Goal: Information Seeking & Learning: Learn about a topic

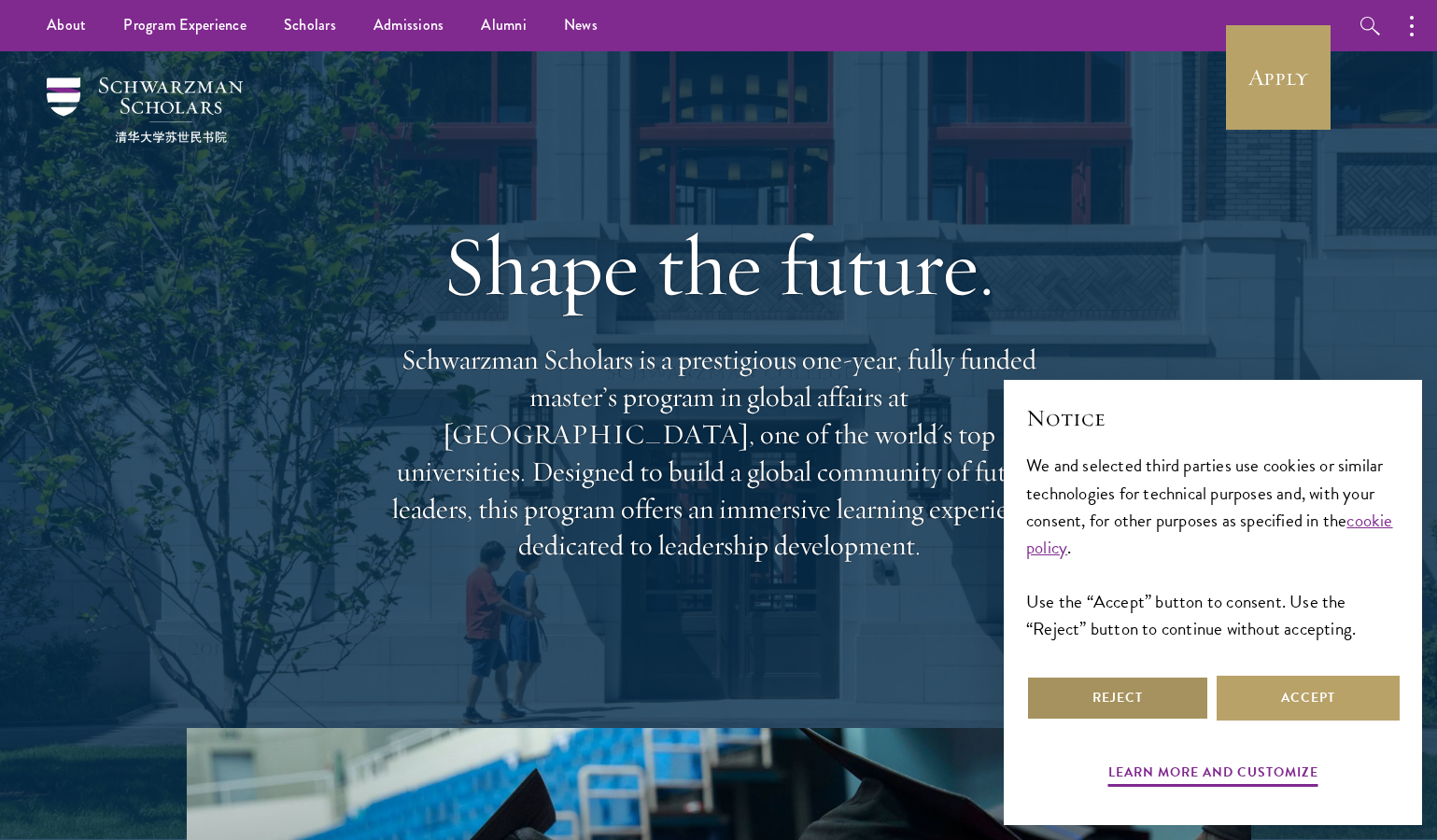
click at [1162, 704] on button "Reject" at bounding box center [1117, 698] width 183 height 45
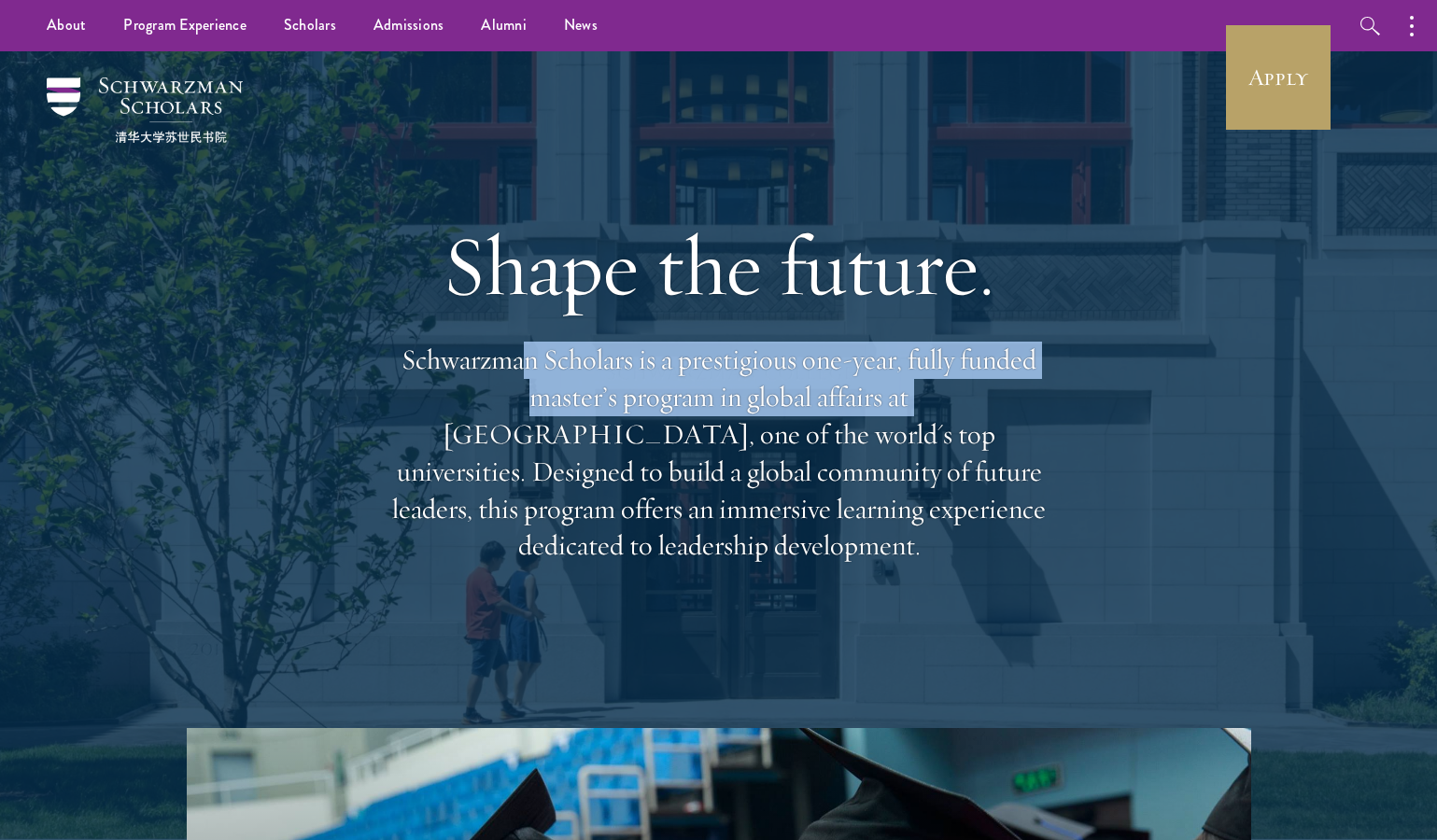
drag, startPoint x: 554, startPoint y: 355, endPoint x: 924, endPoint y: 412, distance: 374.4
click at [924, 412] on p "Schwarzman Scholars is a prestigious one-year, fully funded master’s program in…" at bounding box center [719, 453] width 672 height 223
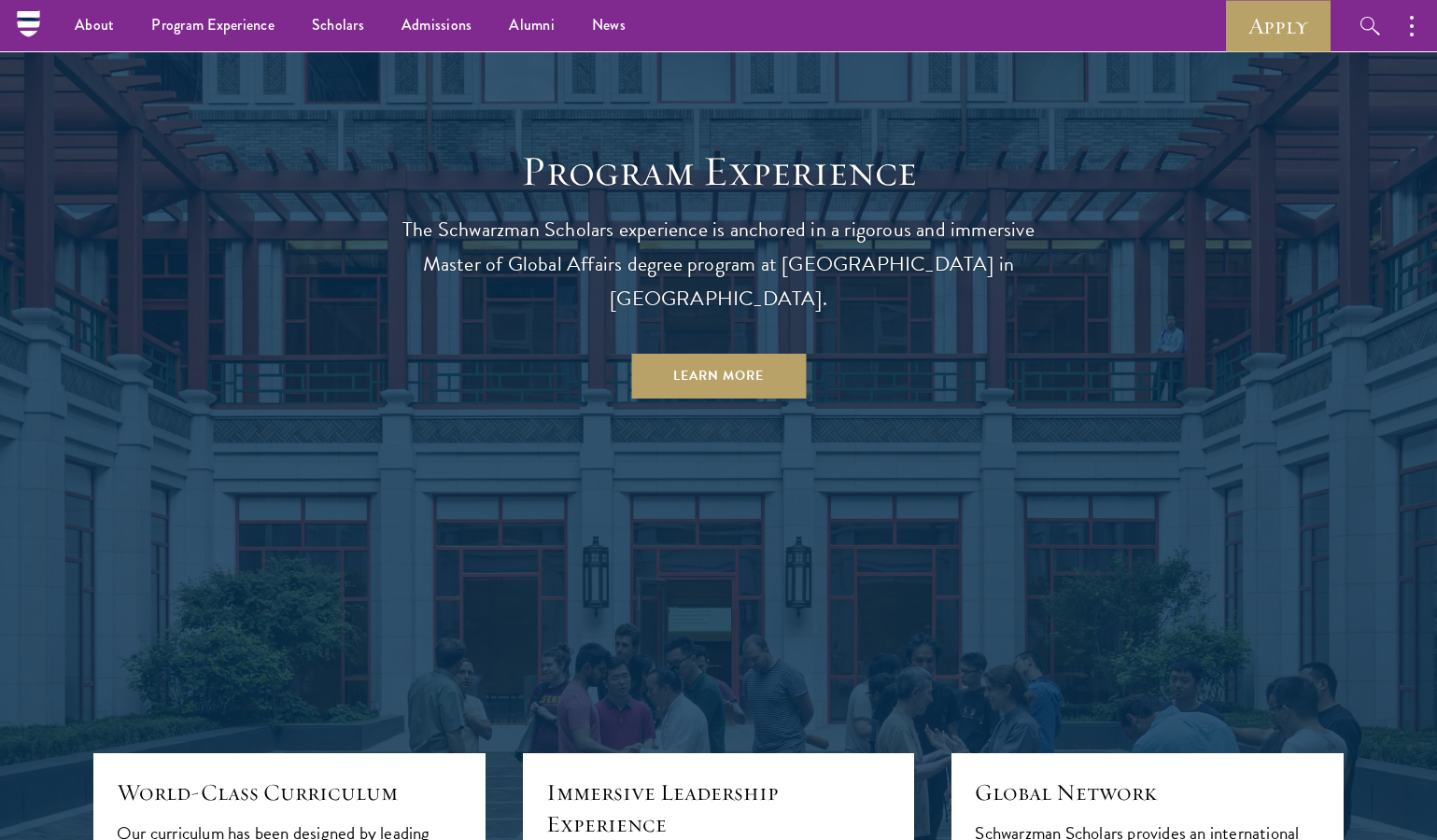
scroll to position [1157, 0]
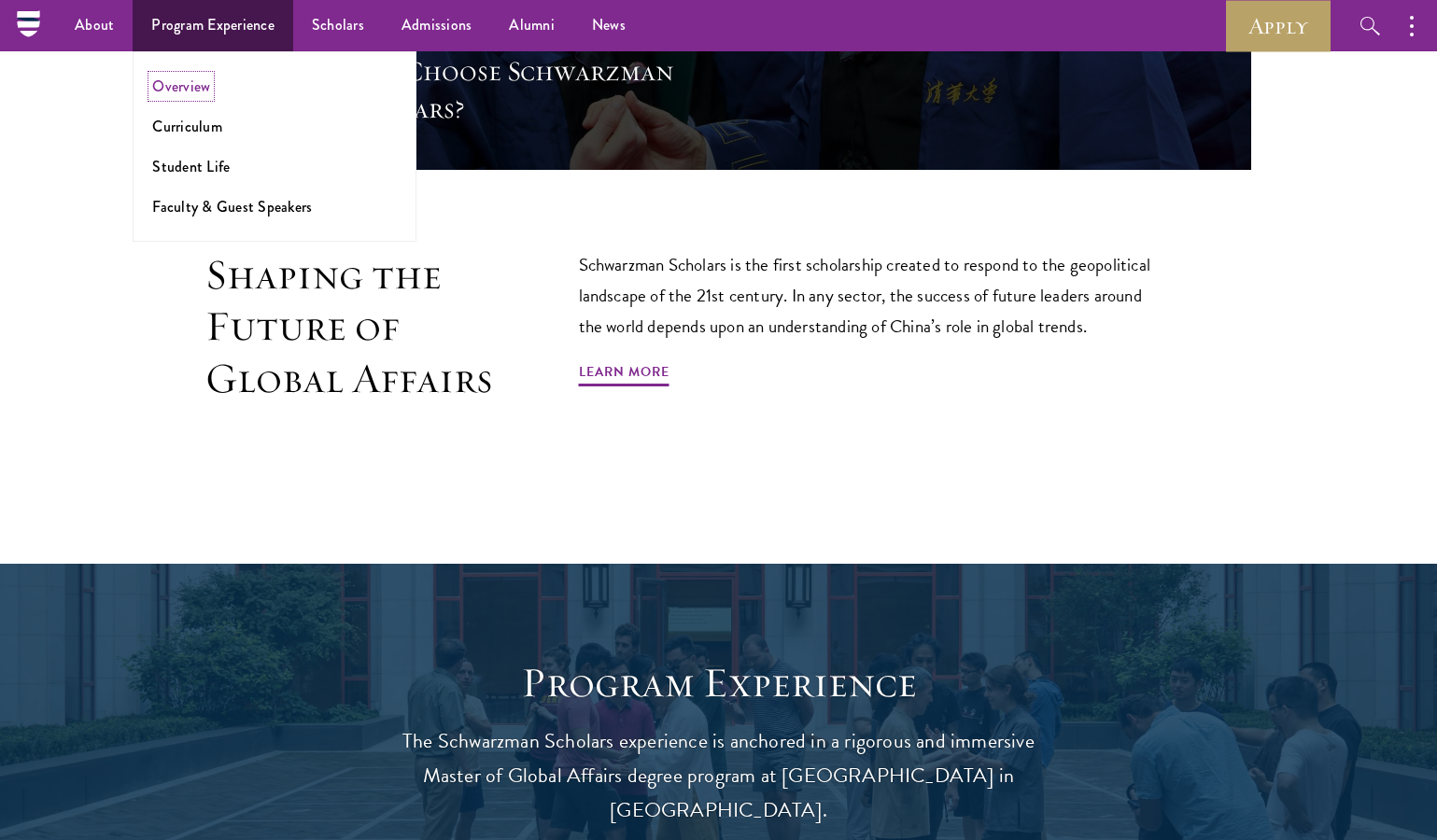
click at [197, 87] on link "Overview" at bounding box center [181, 86] width 58 height 21
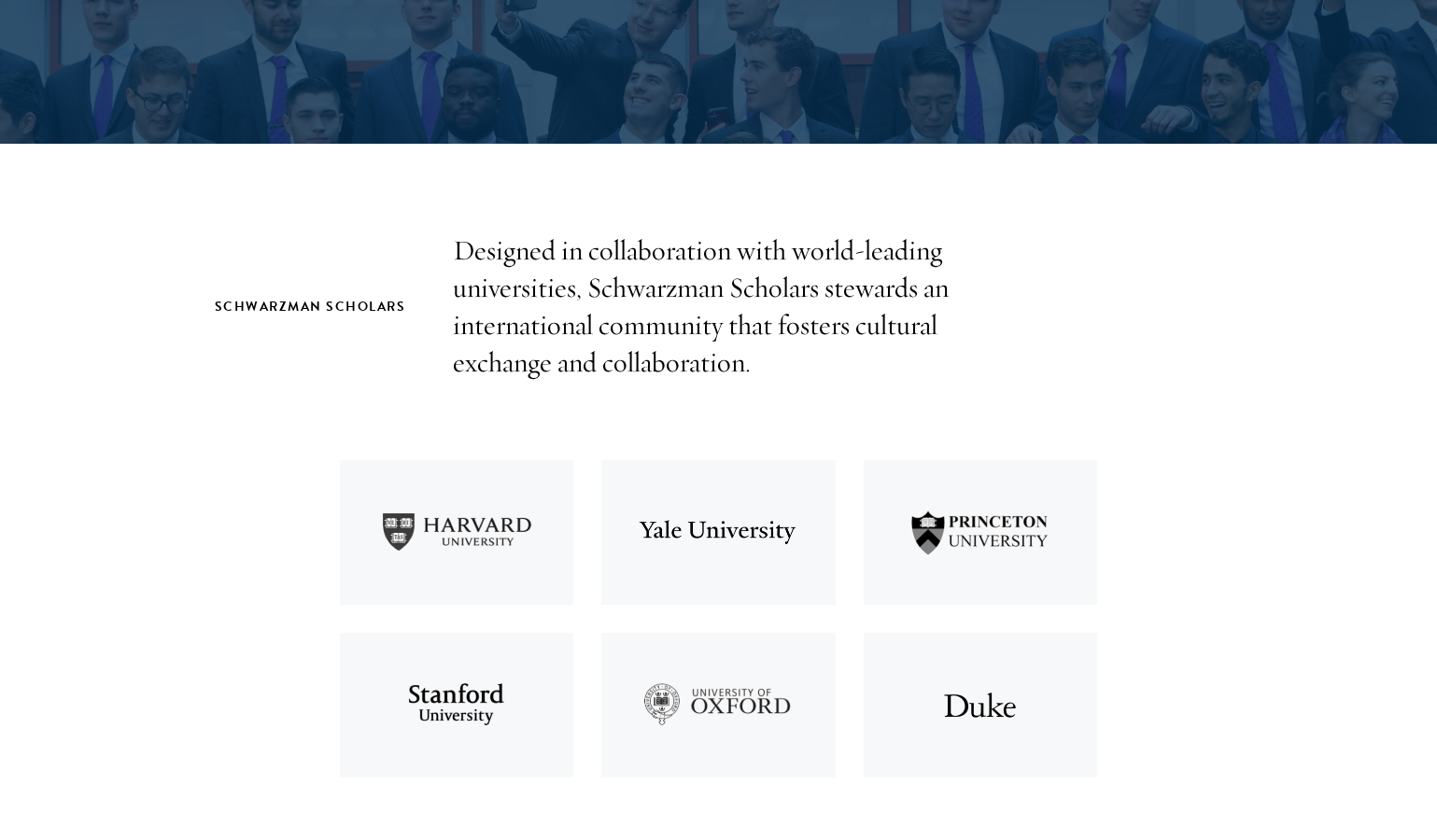
scroll to position [445, 0]
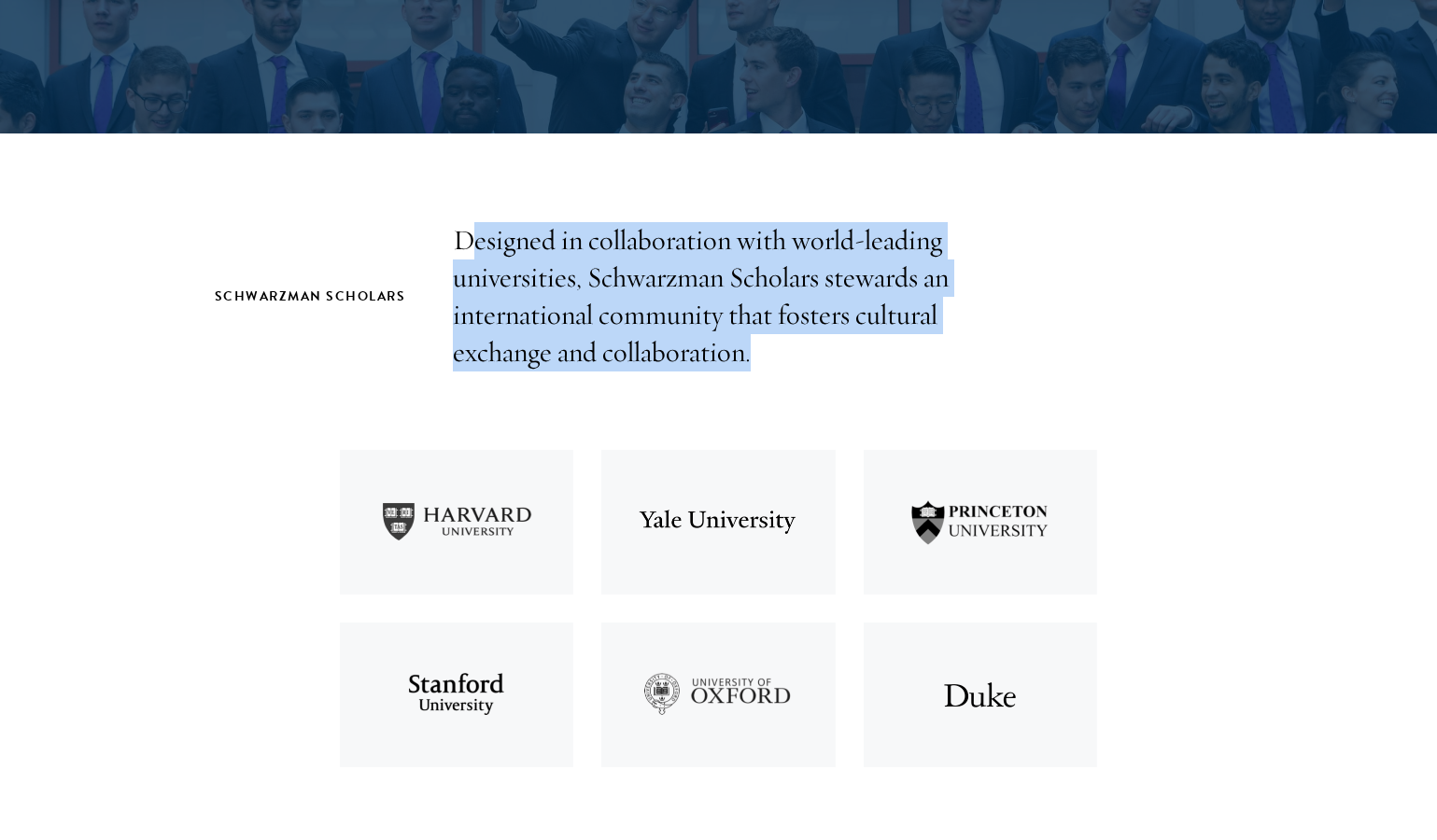
drag, startPoint x: 467, startPoint y: 240, endPoint x: 849, endPoint y: 358, distance: 399.8
click at [849, 357] on p "Designed in collaboration with world-leading universities, Schwarzman Scholars …" at bounding box center [719, 297] width 532 height 150
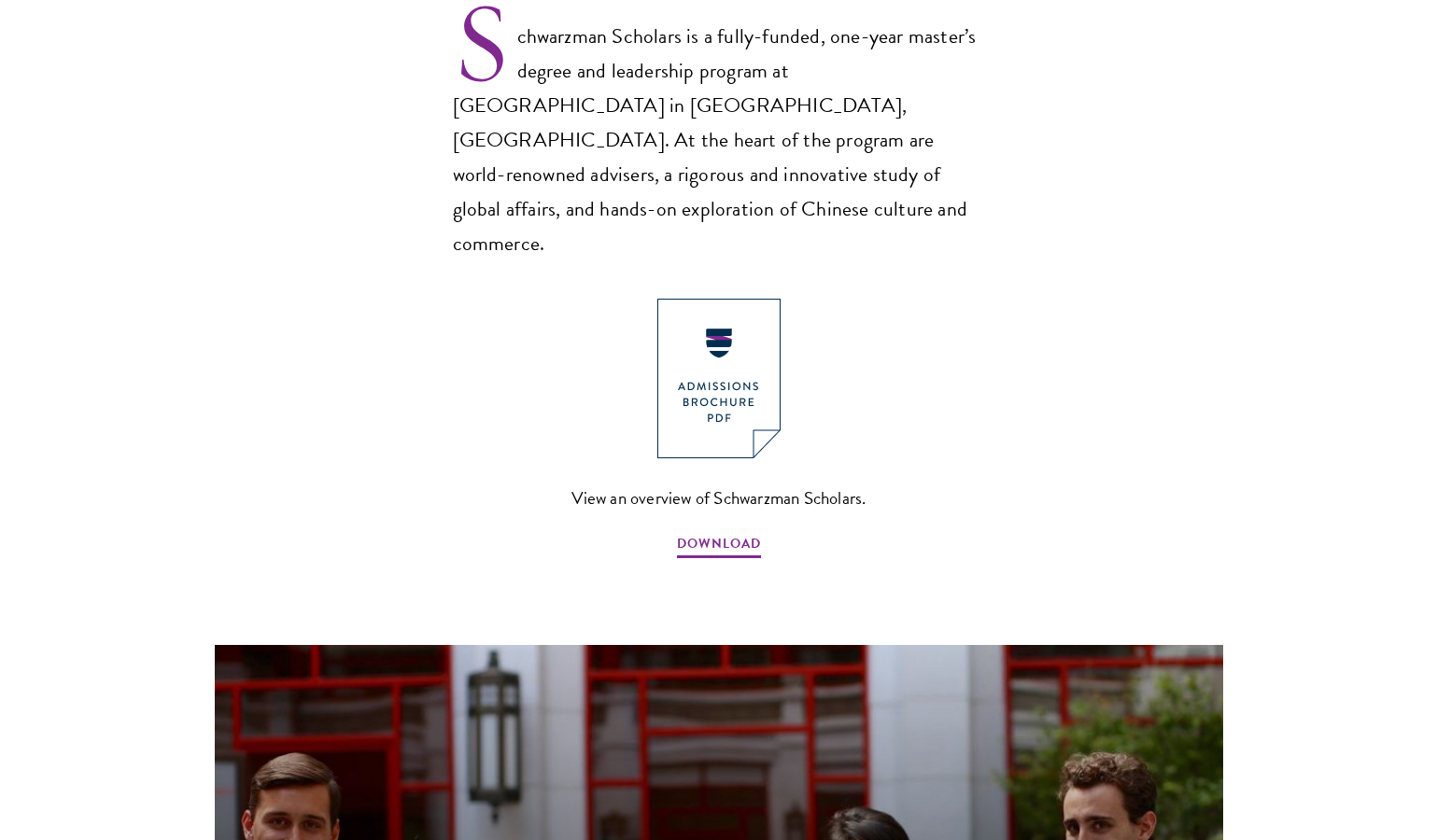
scroll to position [1326, 0]
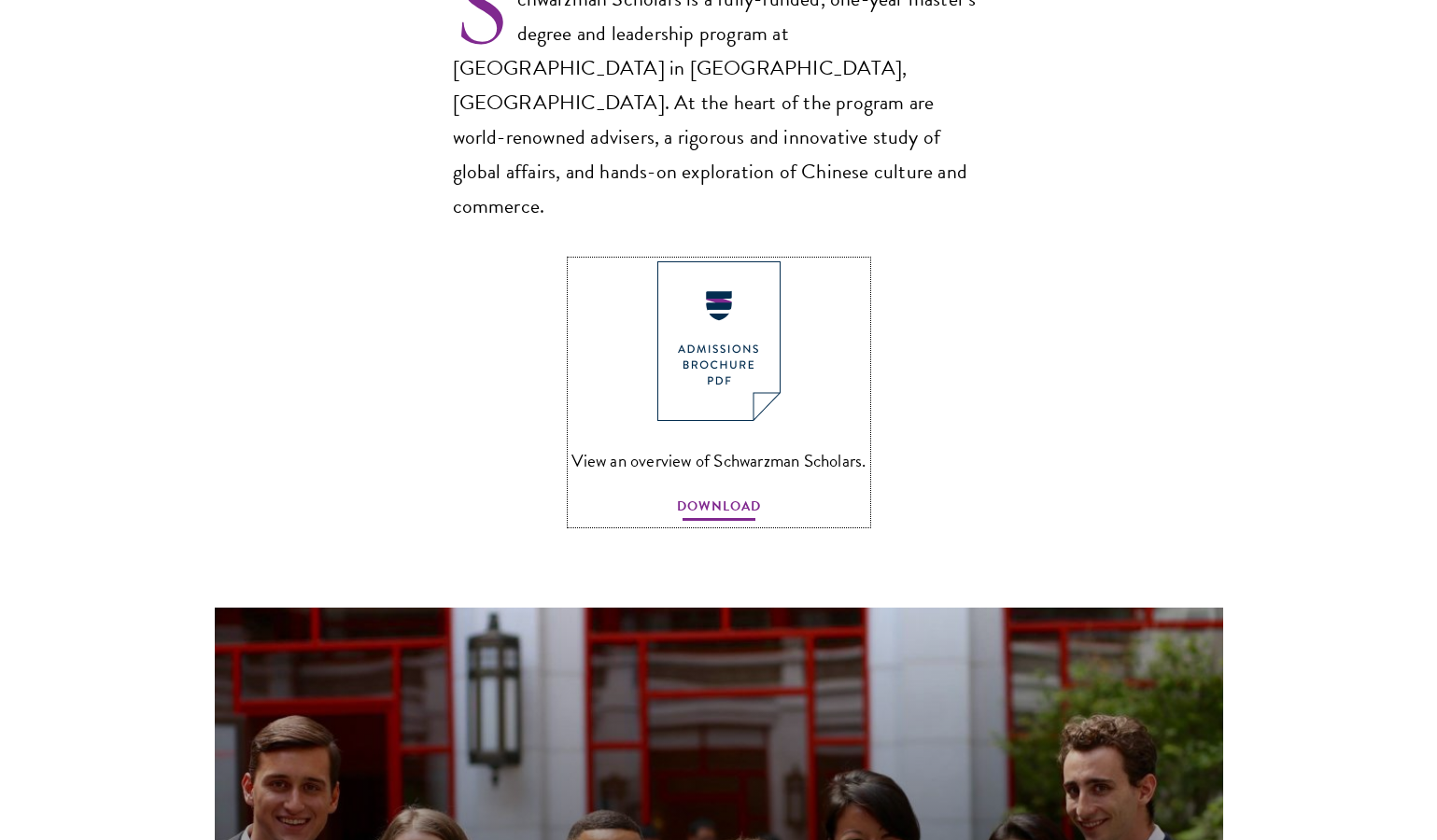
click at [742, 494] on span "DOWNLOAD" at bounding box center [719, 509] width 84 height 29
